Goal: Browse casually: Explore the website without a specific task or goal

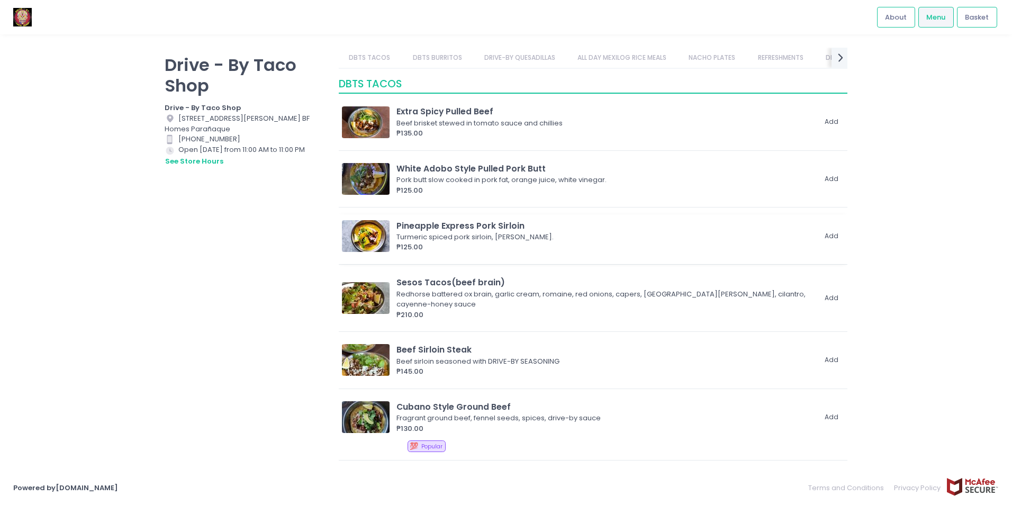
click at [390, 231] on img at bounding box center [366, 236] width 48 height 32
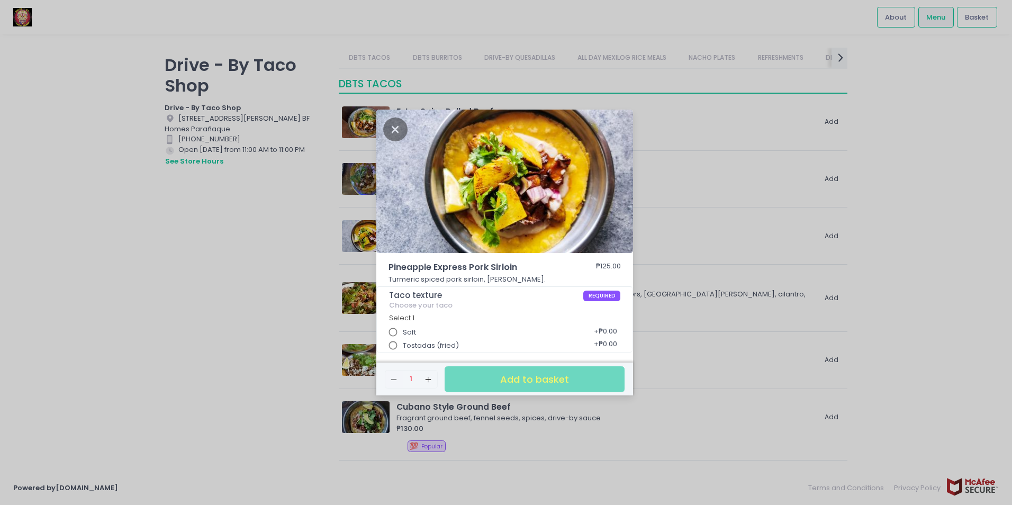
click at [352, 244] on div "Pineapple Express Pork Sirloin ₱125.00 Turmeric spiced pork sirloin, [PERSON_NA…" at bounding box center [506, 252] width 1012 height 505
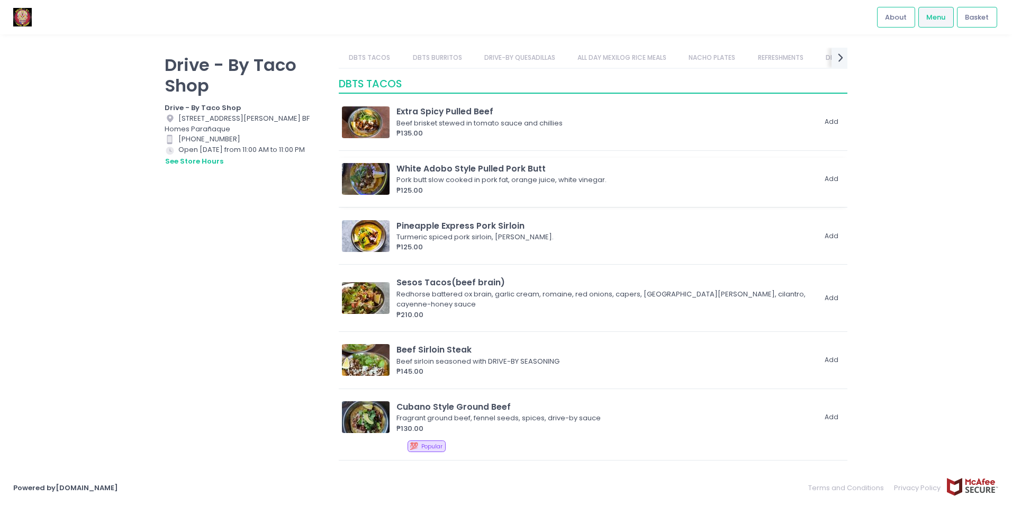
click at [362, 179] on img at bounding box center [366, 179] width 48 height 32
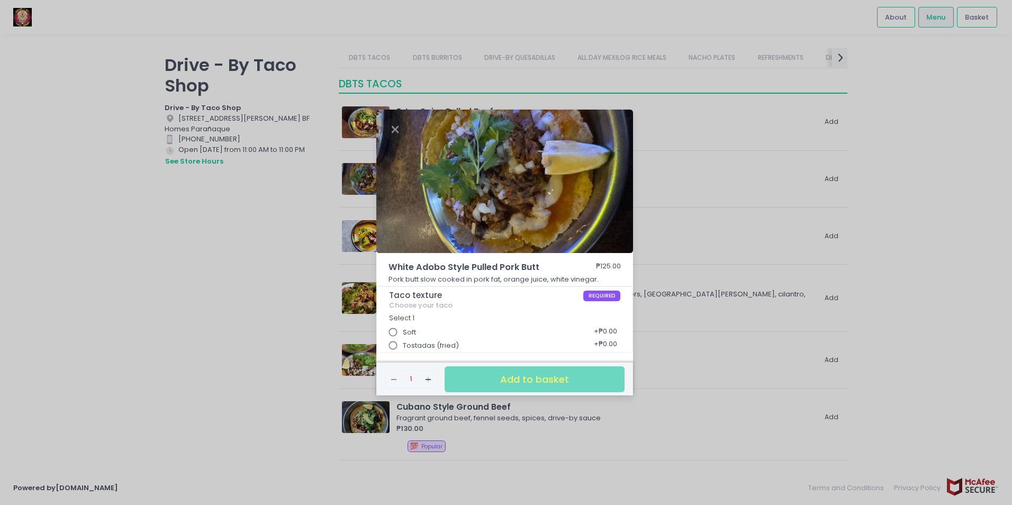
click at [363, 181] on div "White Adobo Style Pulled Pork Butt ₱125.00 Pork butt slow cooked in pork fat, o…" at bounding box center [506, 252] width 1012 height 505
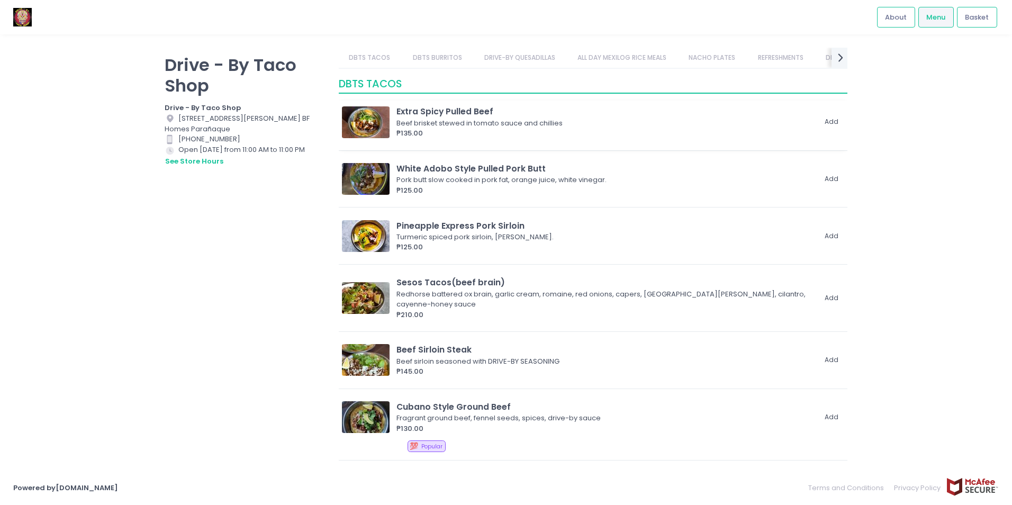
click at [357, 126] on img at bounding box center [366, 122] width 48 height 32
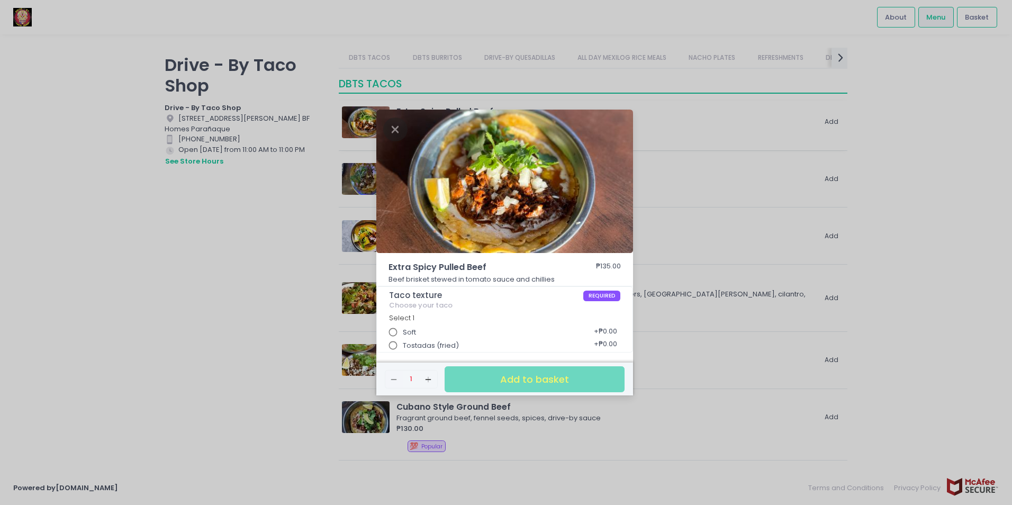
click at [357, 126] on div "Extra Spicy Pulled Beef ₱135.00 Beef brisket stewed in tomato sauce and chillie…" at bounding box center [506, 252] width 1012 height 505
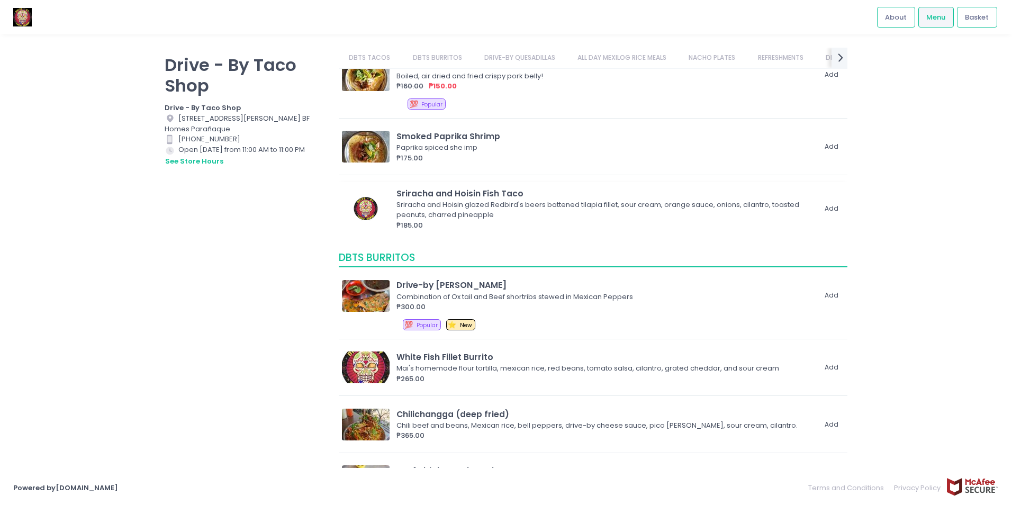
scroll to position [530, 0]
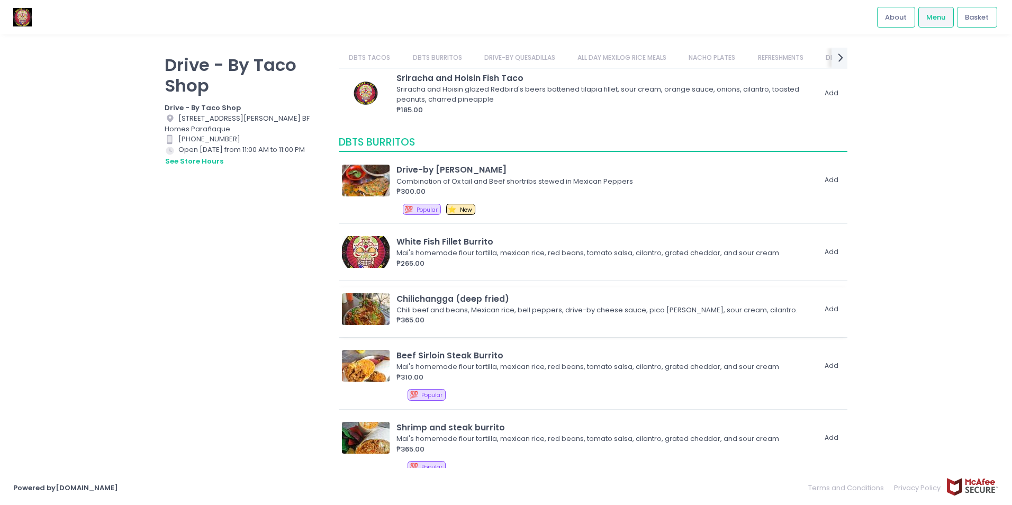
click at [370, 294] on img at bounding box center [366, 309] width 48 height 32
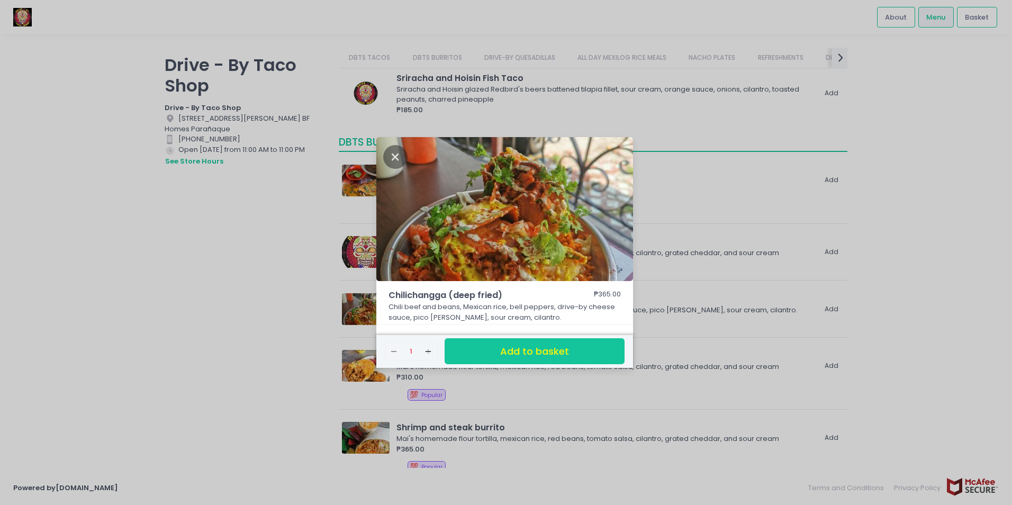
click at [370, 293] on div "Chilichangga (deep fried) ₱365.00 Chili beef and beans, Mexican rice, bell pepp…" at bounding box center [506, 252] width 1012 height 505
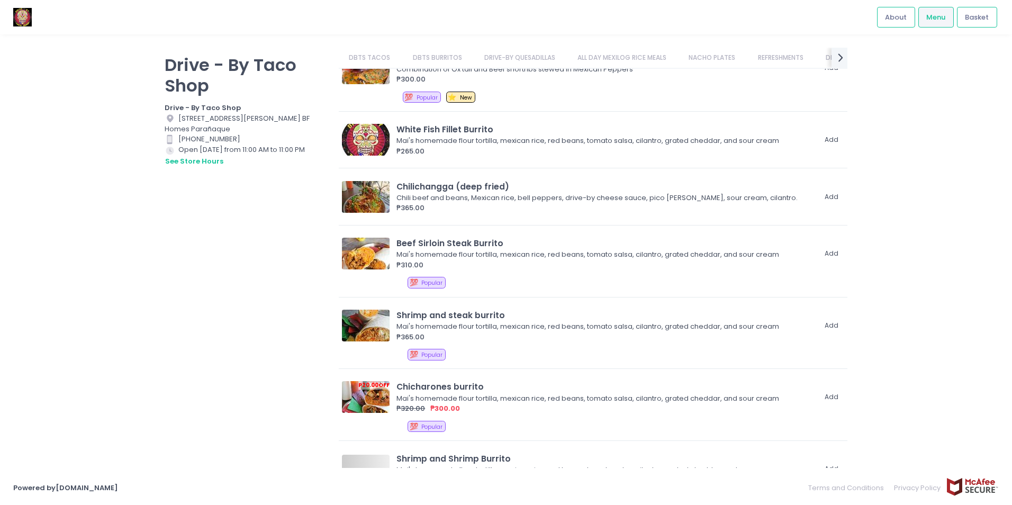
scroll to position [688, 0]
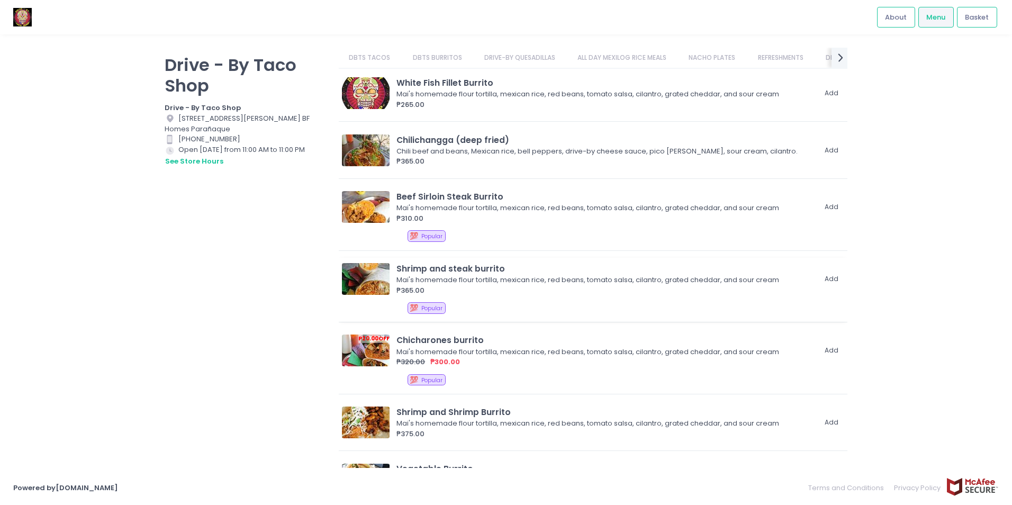
click at [359, 275] on img at bounding box center [366, 279] width 48 height 32
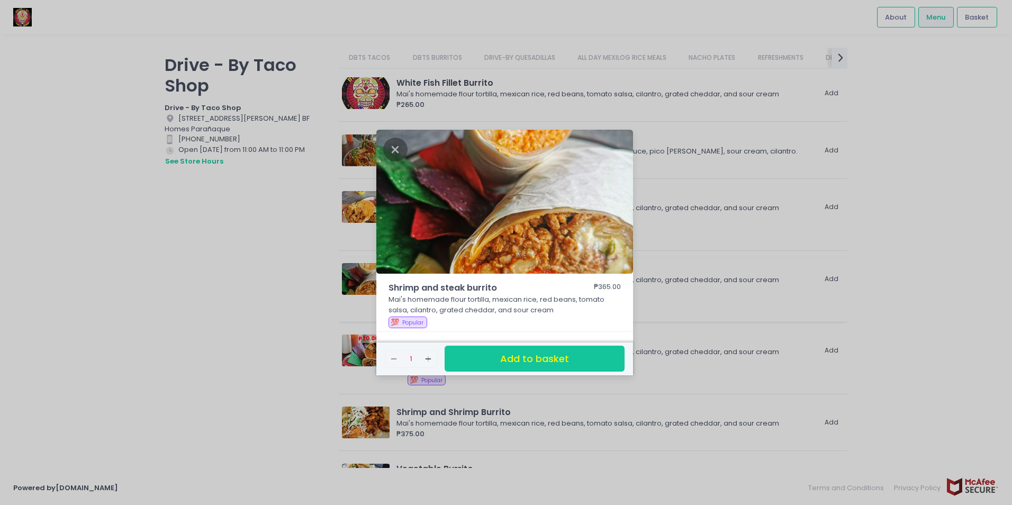
click at [359, 275] on div "Shrimp and steak burrito ₱365.00 Mai's homemade flour tortilla, mexican rice, r…" at bounding box center [506, 252] width 1012 height 505
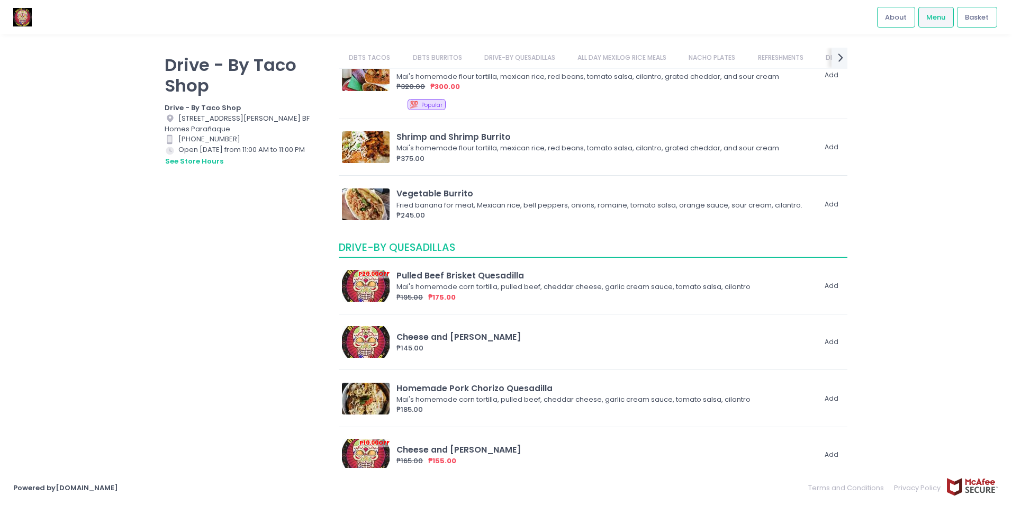
scroll to position [1006, 0]
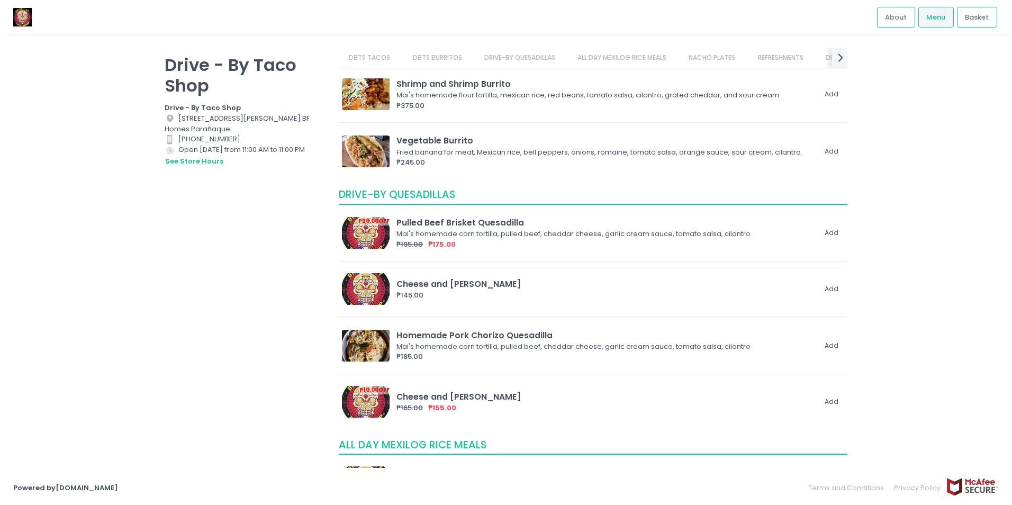
click at [356, 294] on img at bounding box center [366, 289] width 48 height 32
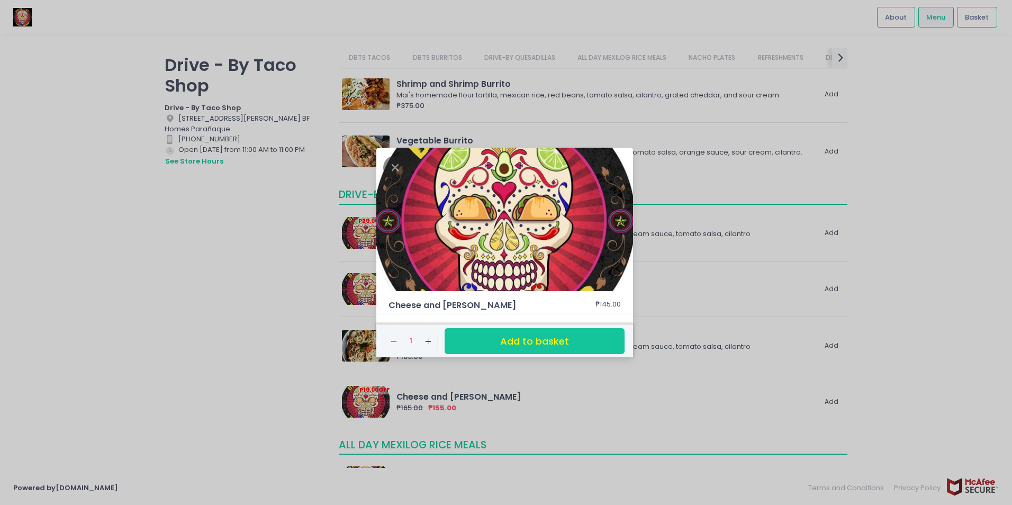
click at [339, 301] on div "Cheese and Garlic Quesadilla ₱145.00 Remove Created with Sketch. 1 Add Created …" at bounding box center [506, 252] width 1012 height 505
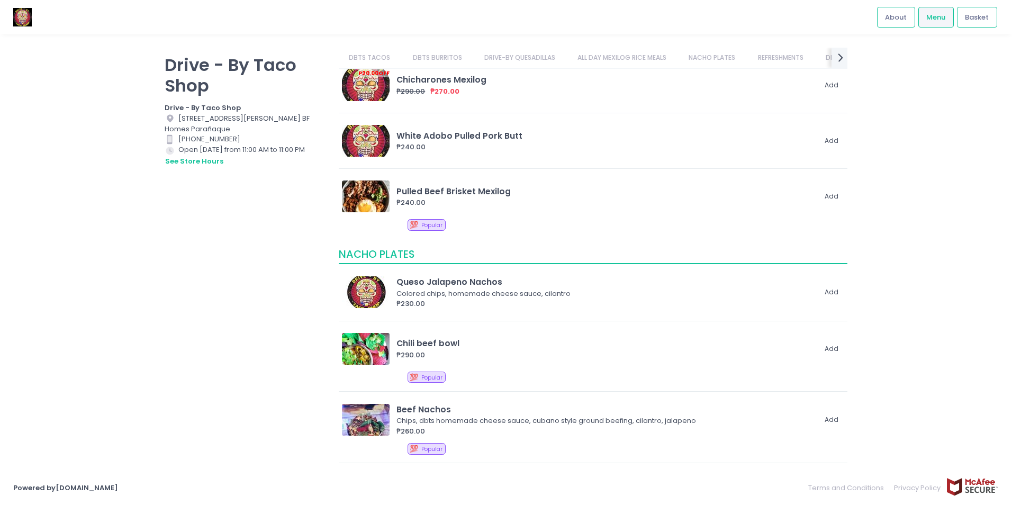
scroll to position [1589, 0]
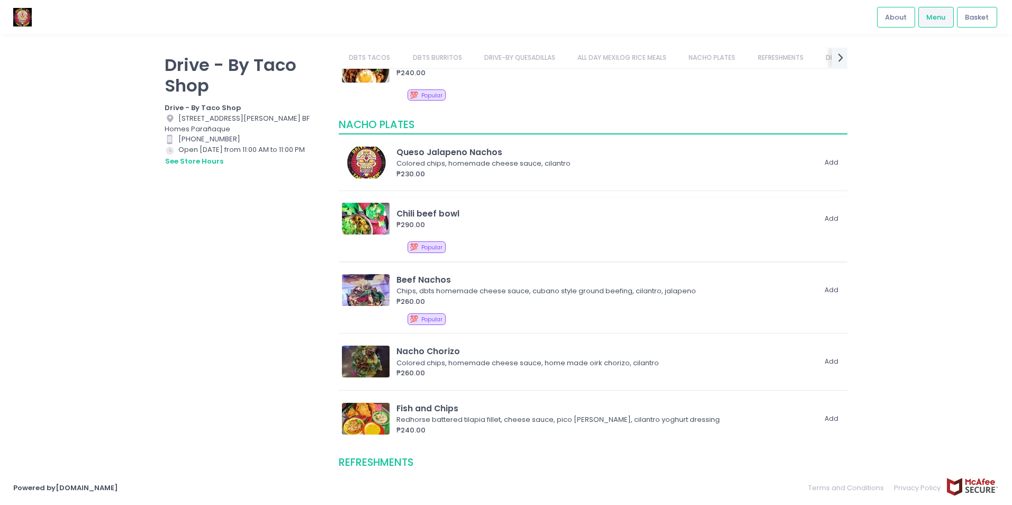
click at [374, 215] on img at bounding box center [366, 219] width 48 height 32
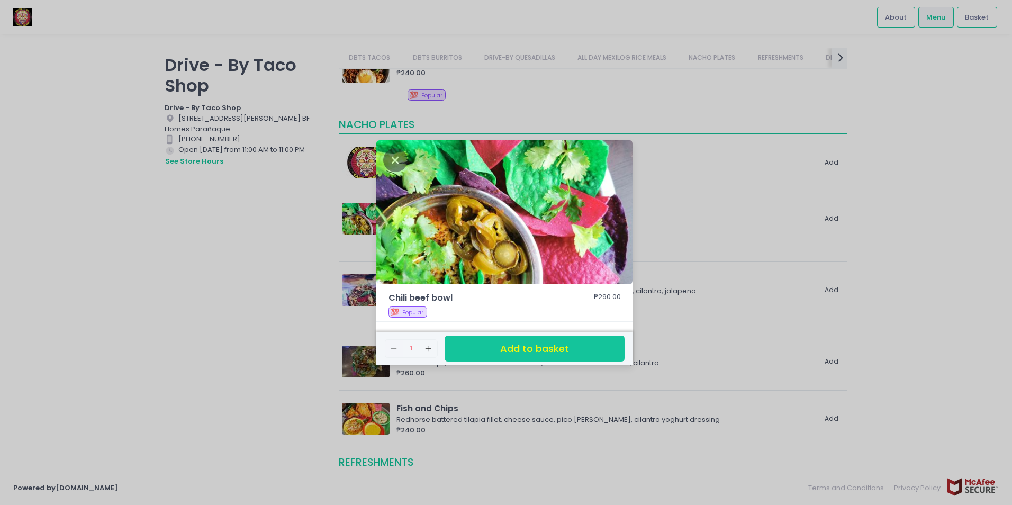
click at [347, 273] on div "Chili beef bowl ₱290.00 💯 Popular Remove Created with Sketch. 1 Add Created wit…" at bounding box center [506, 252] width 1012 height 505
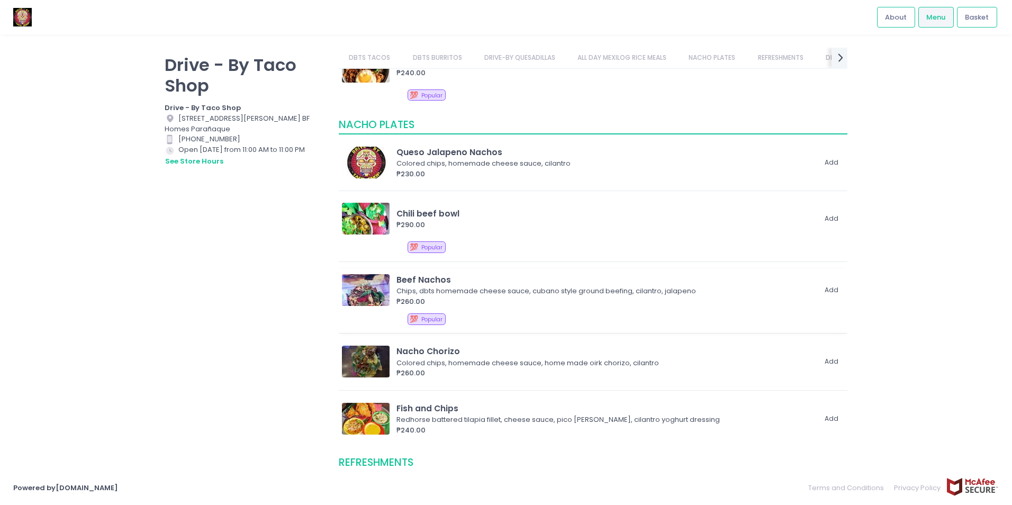
click at [365, 286] on img at bounding box center [366, 290] width 48 height 32
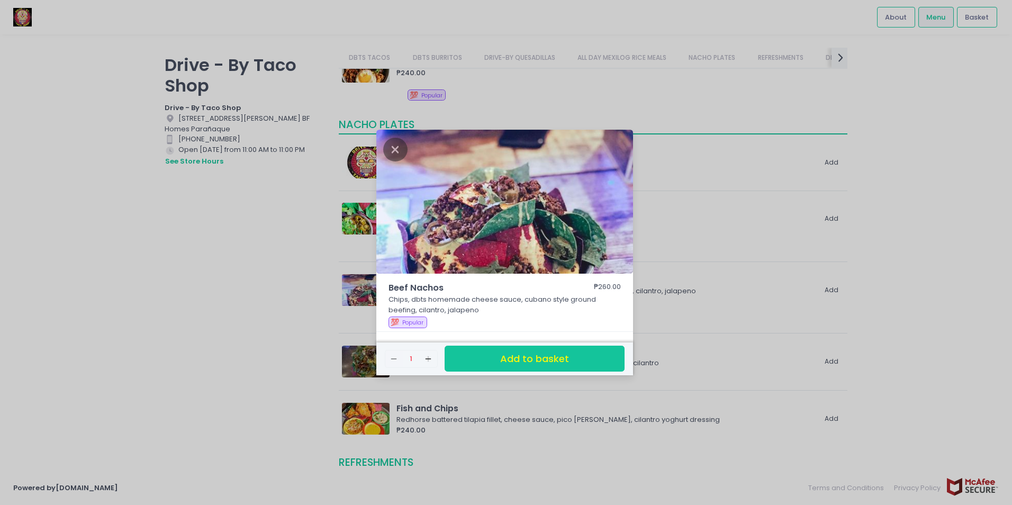
click at [366, 286] on div "Beef Nachos ₱260.00 Chips, dbts homemade cheese sauce, cubano style ground beef…" at bounding box center [506, 252] width 1012 height 505
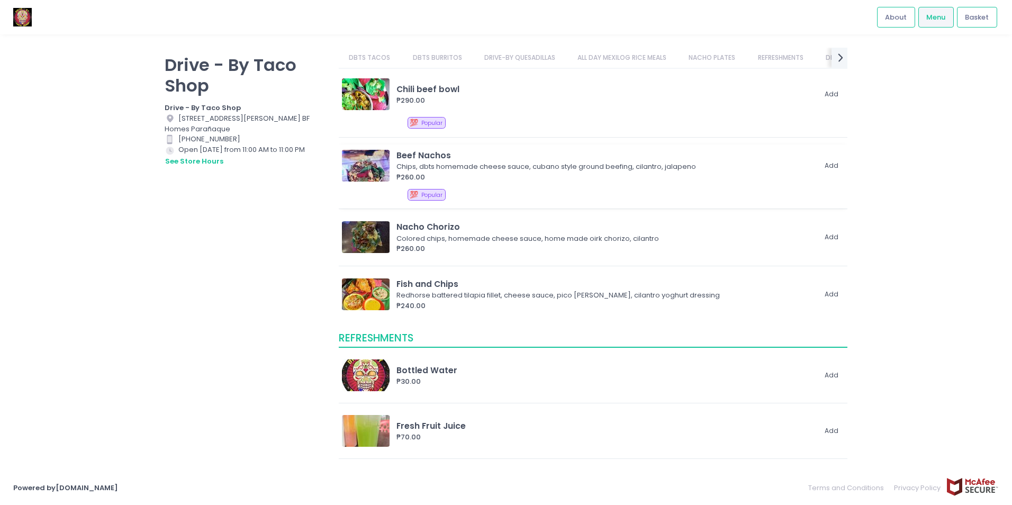
scroll to position [1694, 0]
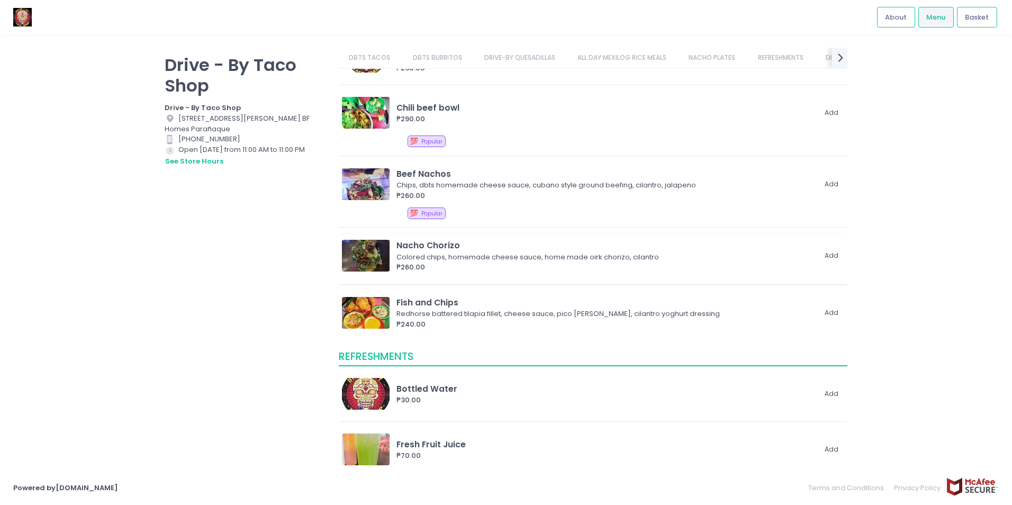
click at [361, 248] on img at bounding box center [366, 256] width 48 height 32
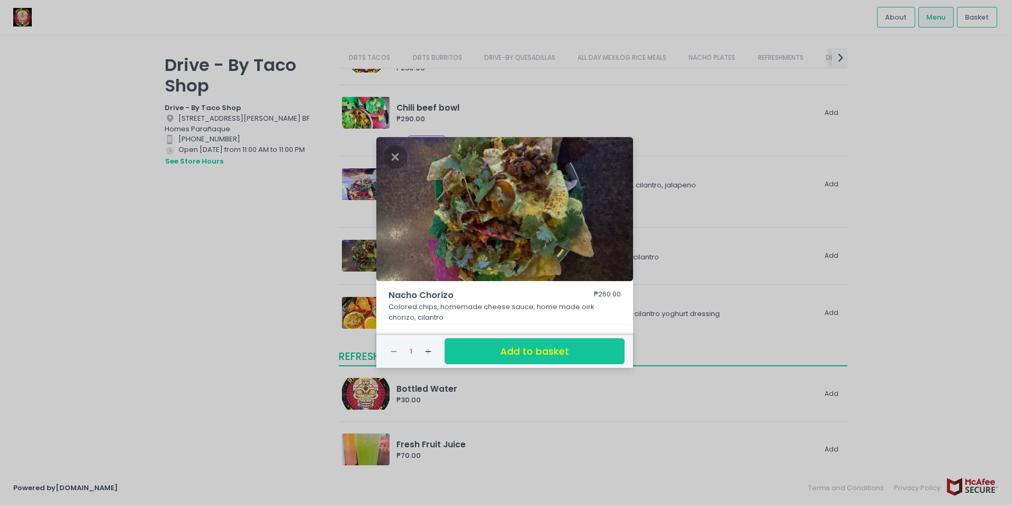
click at [340, 268] on div "Nacho Chorizo ₱260.00 Colored chips, homemade cheese sauce, home made oirk chor…" at bounding box center [506, 252] width 1012 height 505
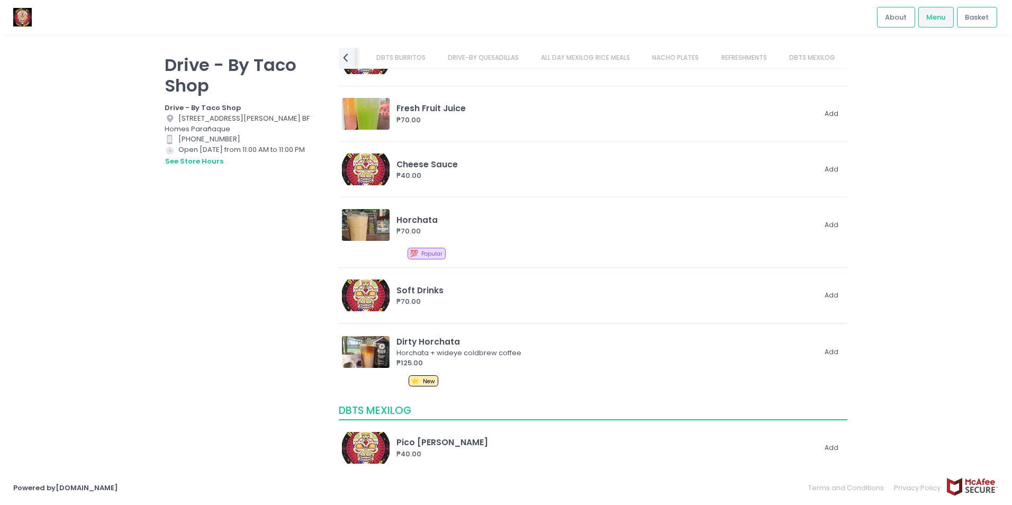
scroll to position [2038, 0]
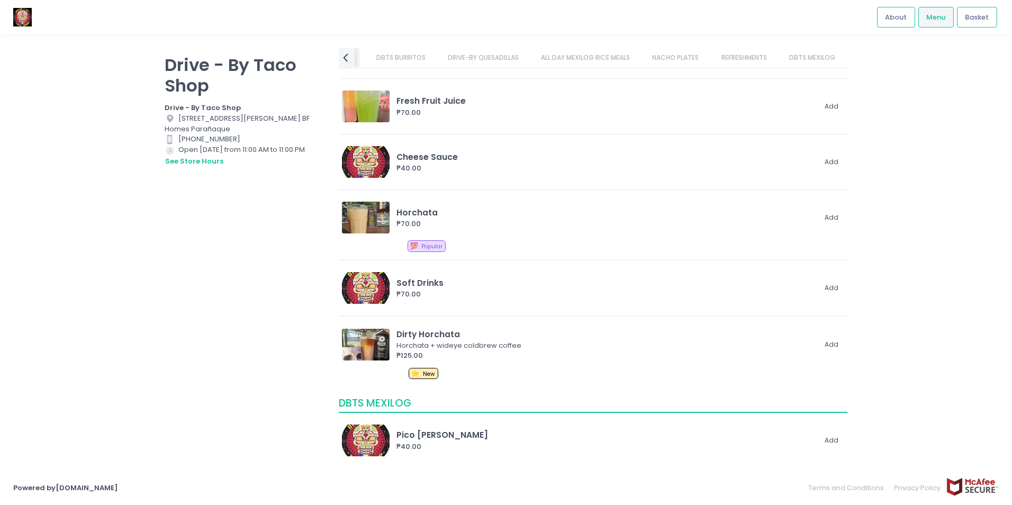
click at [360, 347] on img at bounding box center [366, 345] width 48 height 32
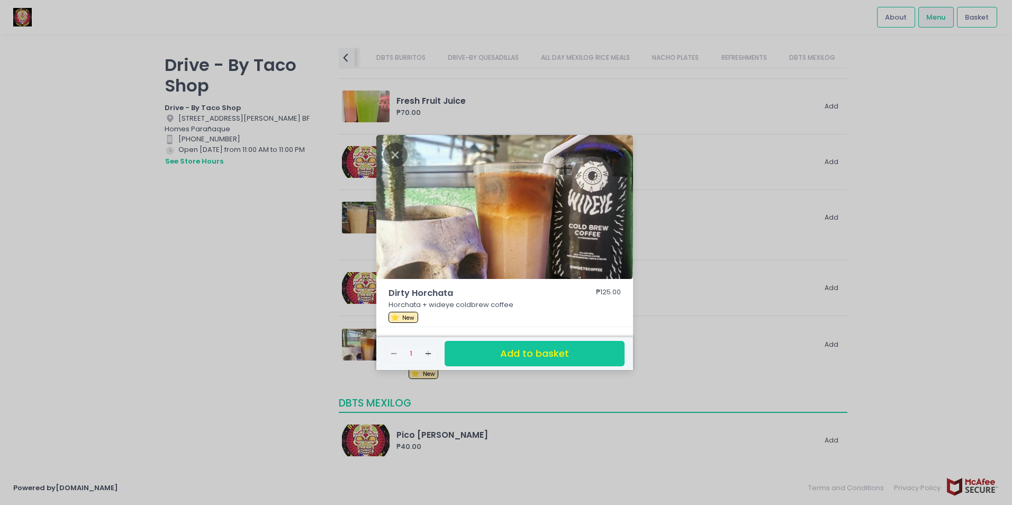
click at [360, 347] on div "Dirty Horchata ₱125.00 Horchata + wideye coldbrew coffee ⭐ New Remove Created w…" at bounding box center [506, 252] width 1012 height 505
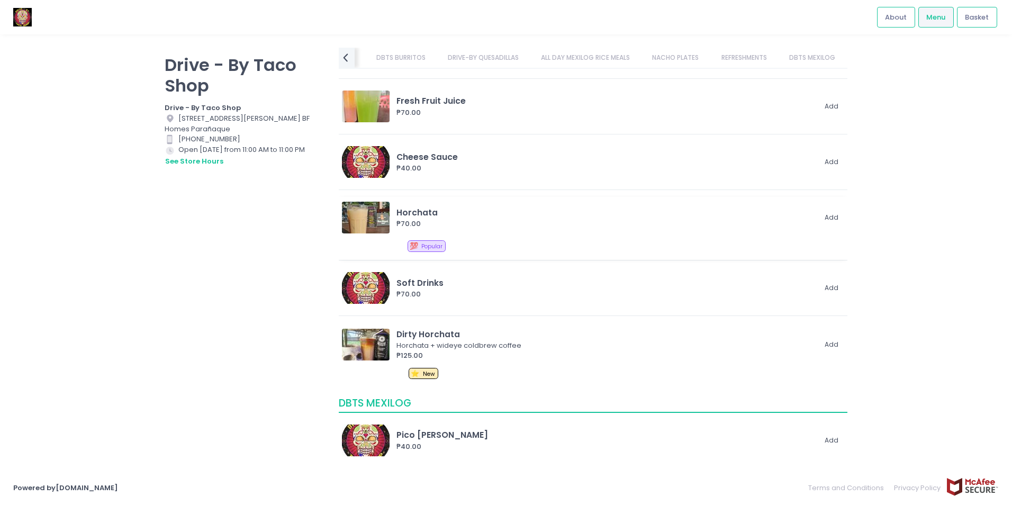
click at [366, 213] on img at bounding box center [366, 218] width 48 height 32
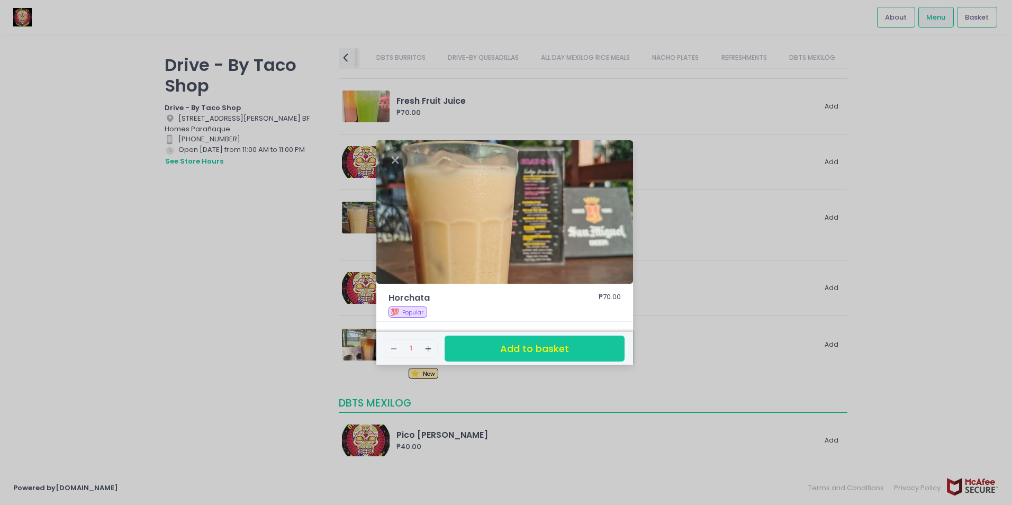
click at [363, 228] on div "Horchata ₱70.00 💯 Popular Remove Created with Sketch. 1 Add Created with Sketch…" at bounding box center [506, 252] width 1012 height 505
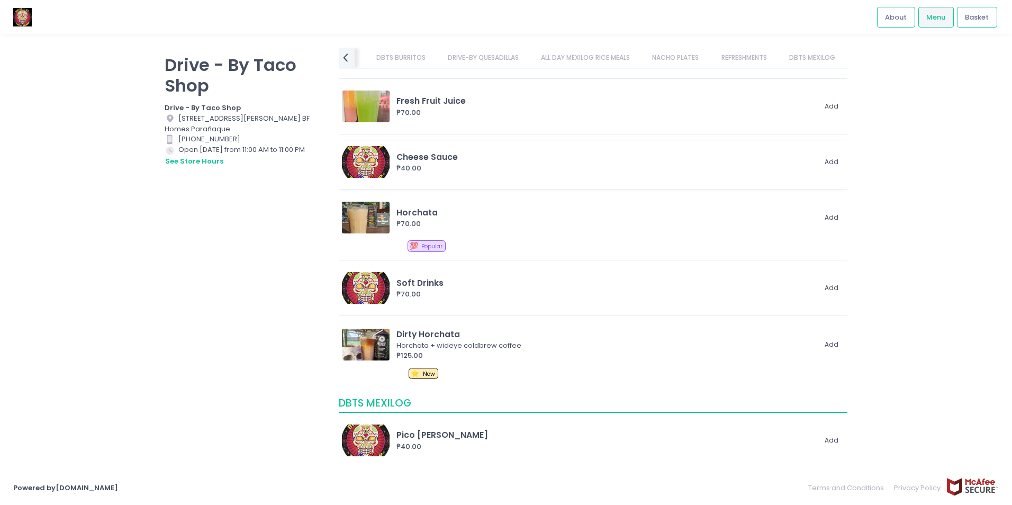
click at [356, 155] on img at bounding box center [366, 162] width 48 height 32
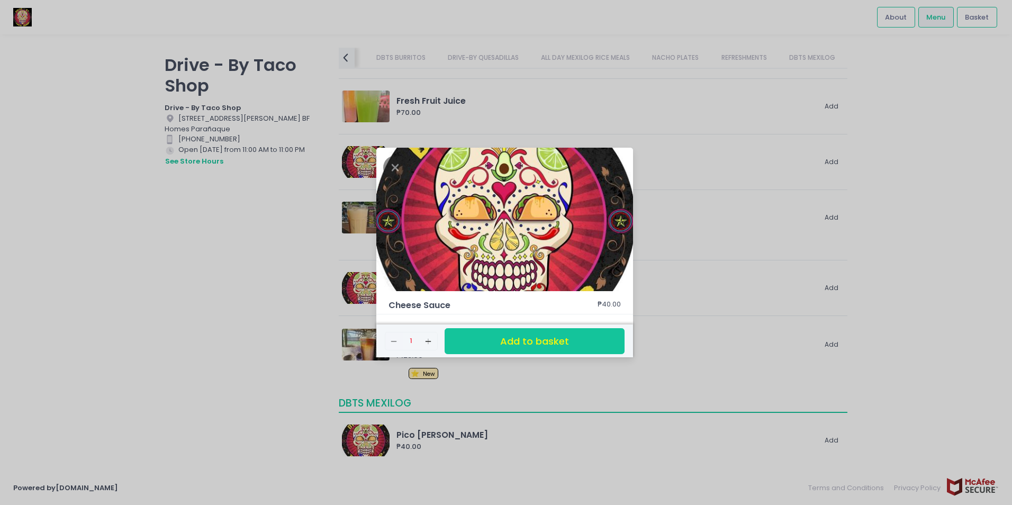
click at [360, 195] on div "Cheese Sauce ₱40.00 Remove Created with Sketch. 1 Add Created with Sketch. Add …" at bounding box center [506, 252] width 1012 height 505
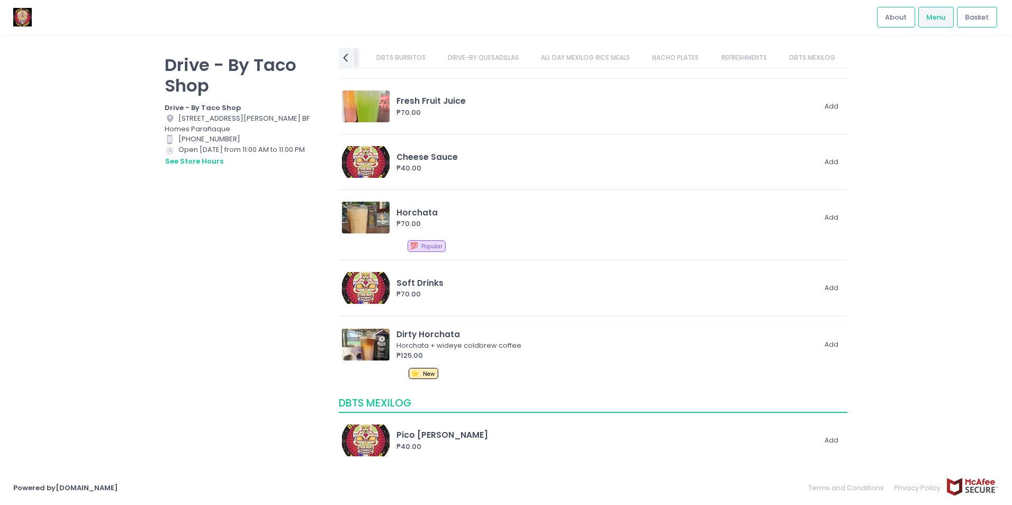
click at [372, 346] on img at bounding box center [366, 345] width 48 height 32
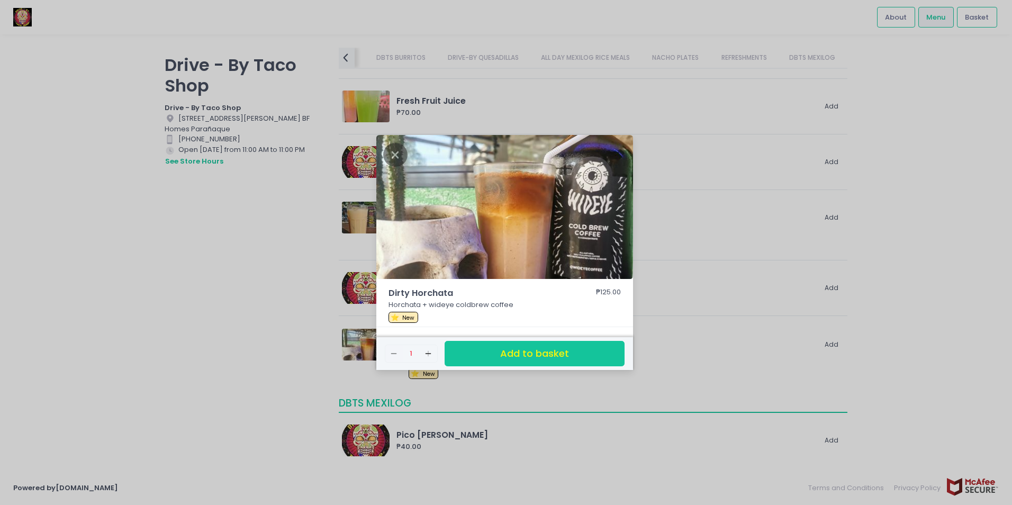
click at [370, 330] on div "Dirty Horchata ₱125.00 Horchata + wideye coldbrew coffee ⭐ New Remove Created w…" at bounding box center [506, 252] width 1012 height 505
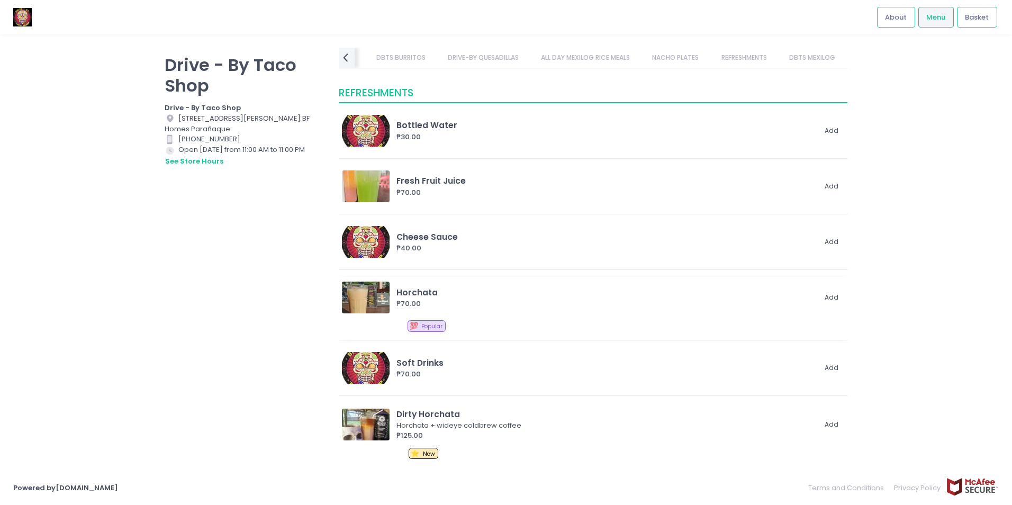
scroll to position [1879, 0]
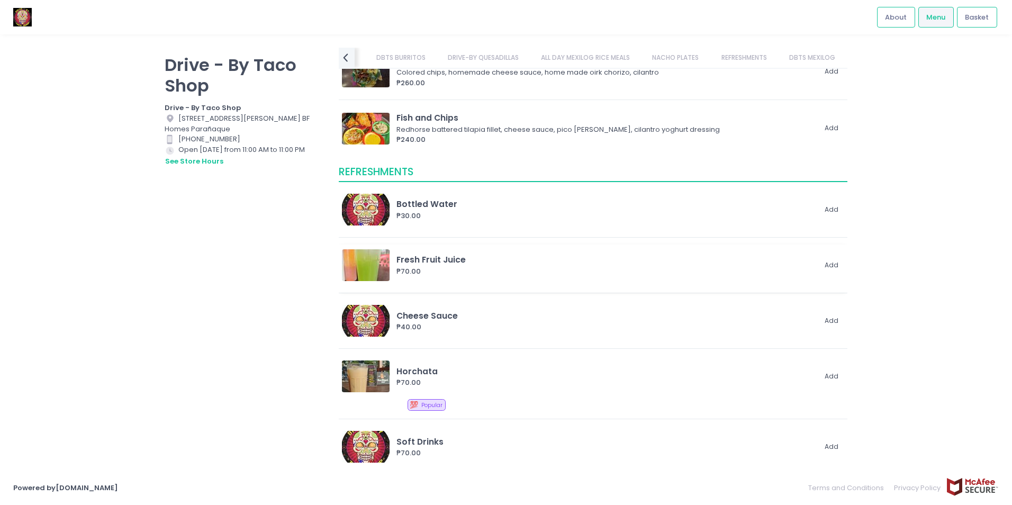
click at [367, 267] on img at bounding box center [366, 265] width 48 height 32
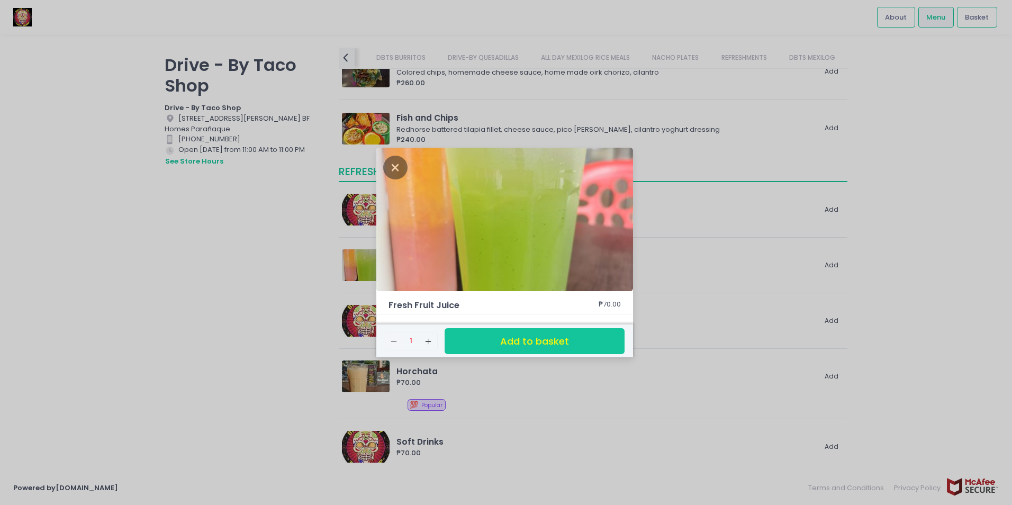
click at [362, 270] on div "Fresh Fruit Juice ₱70.00 Remove Created with Sketch. 1 Add Created with Sketch.…" at bounding box center [506, 252] width 1012 height 505
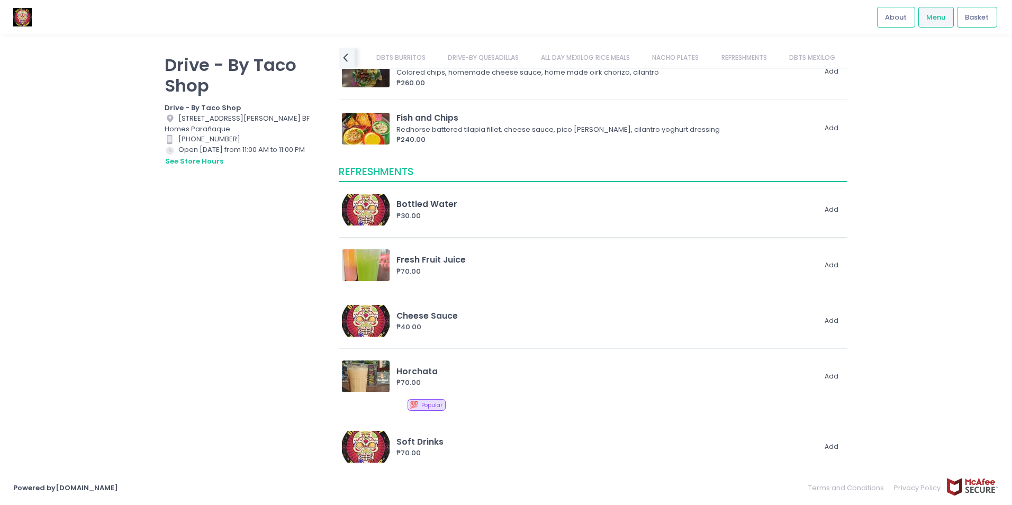
click at [361, 215] on img at bounding box center [366, 210] width 48 height 32
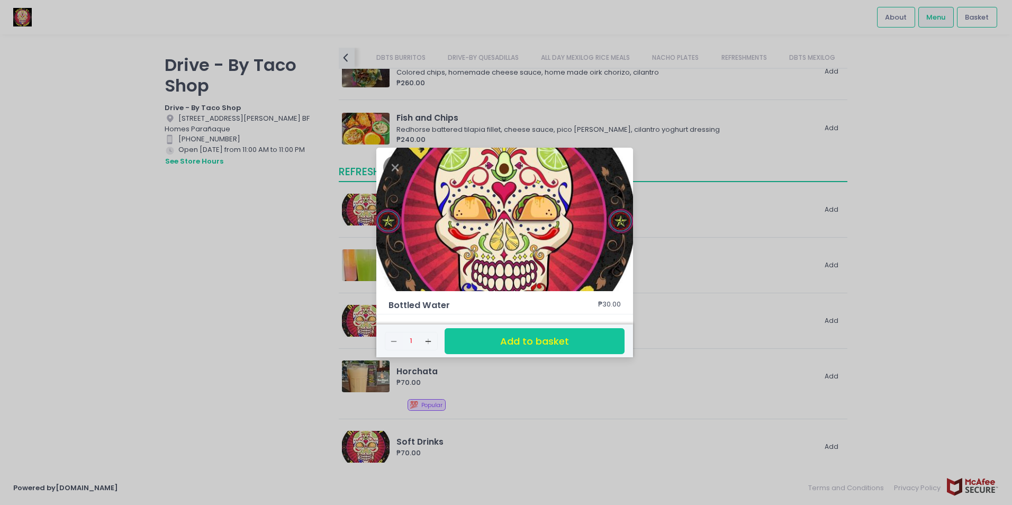
click at [360, 227] on div "Bottled Water ₱30.00 Remove Created with Sketch. 1 Add Created with Sketch. Add…" at bounding box center [506, 252] width 1012 height 505
